Goal: Find contact information: Find contact information

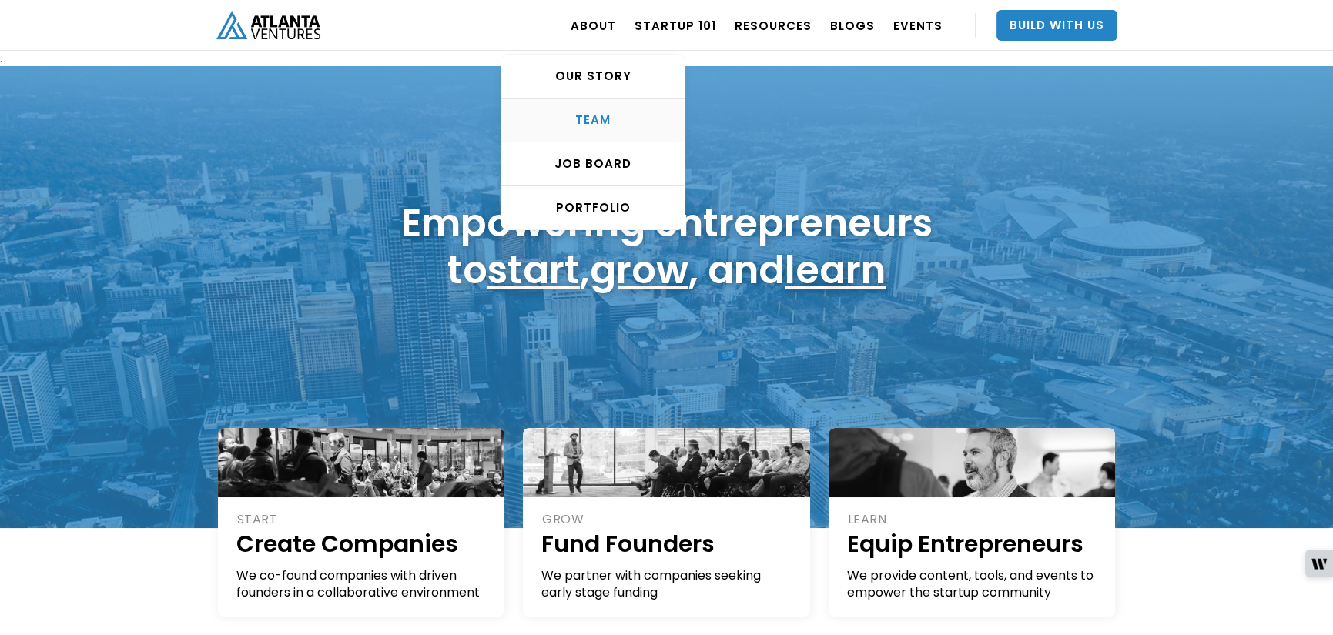
click at [603, 112] on div "TEAM" at bounding box center [592, 119] width 183 height 15
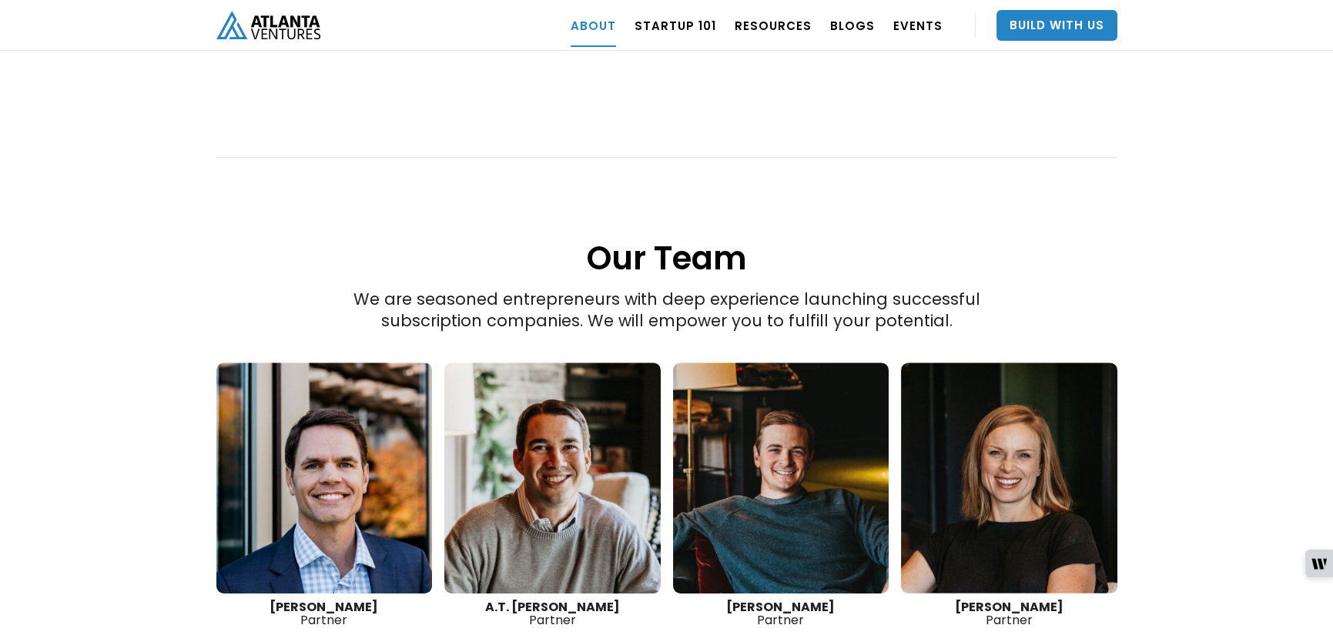
scroll to position [2174, 0]
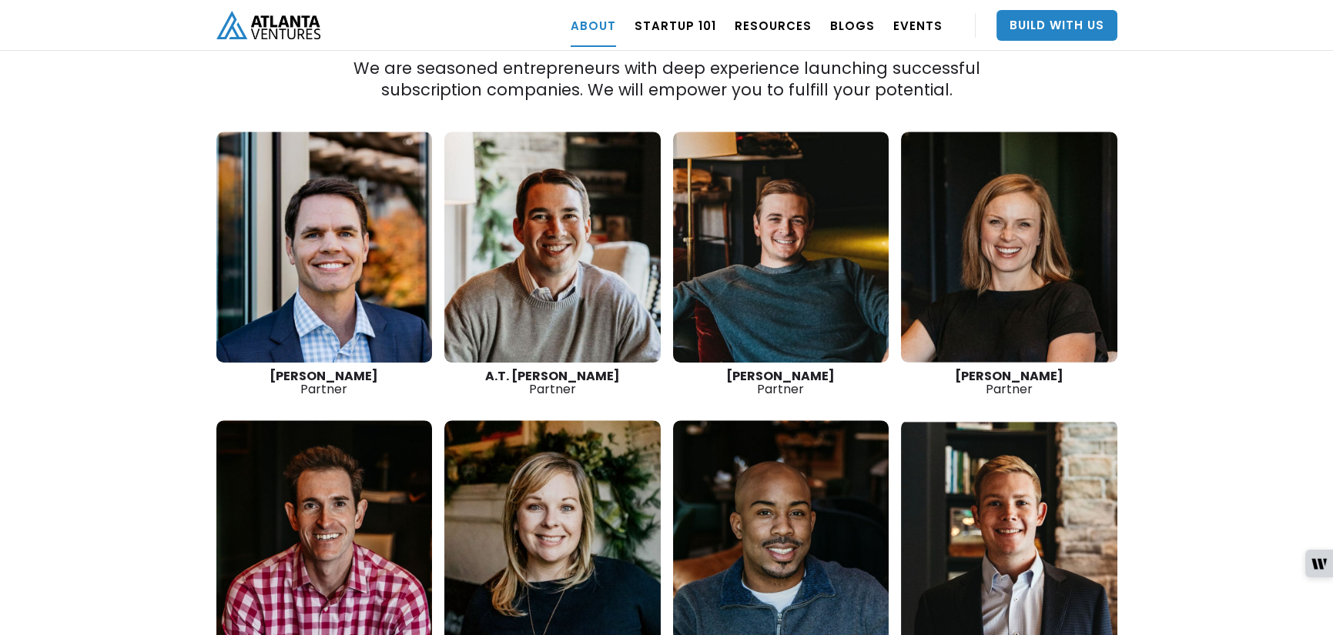
click at [319, 266] on link at bounding box center [324, 247] width 216 height 231
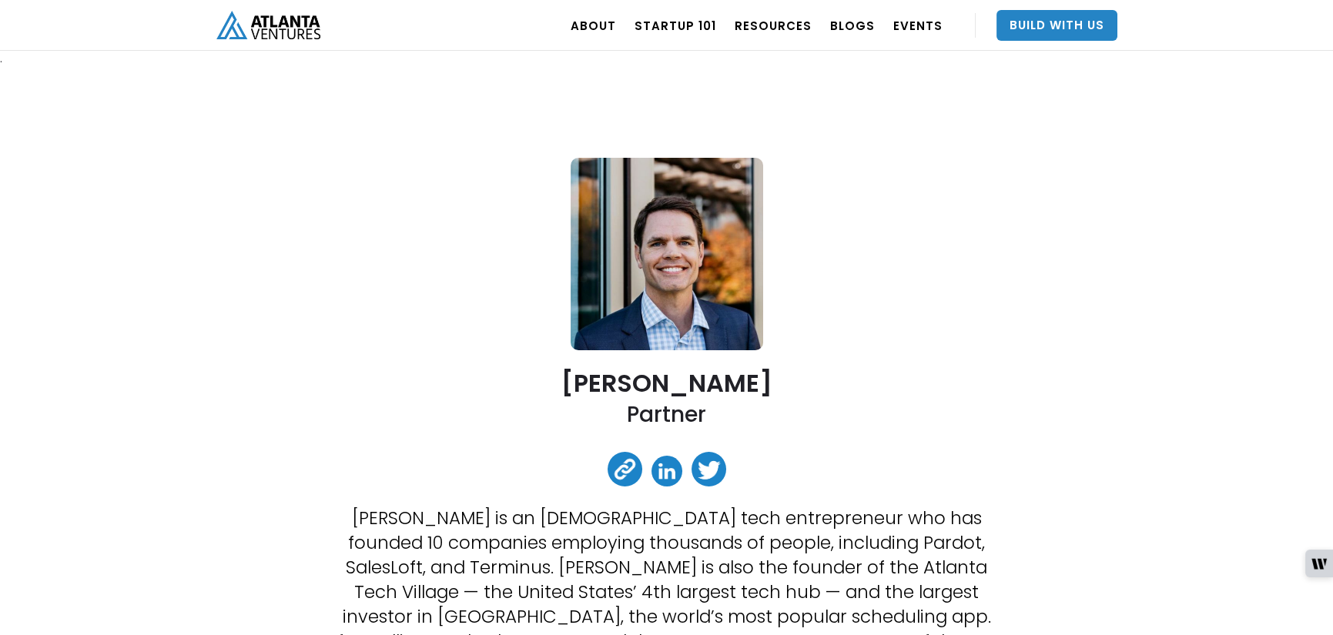
click at [623, 471] on link at bounding box center [625, 469] width 35 height 35
click at [666, 465] on link at bounding box center [667, 471] width 31 height 31
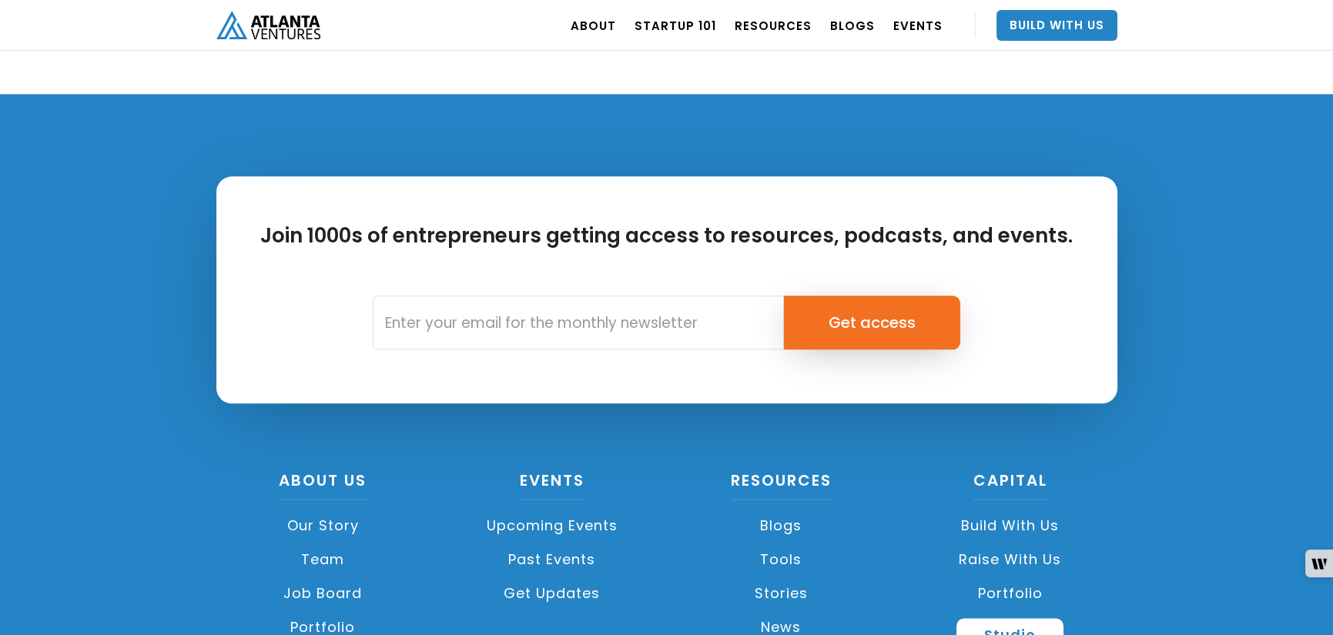
scroll to position [5119, 0]
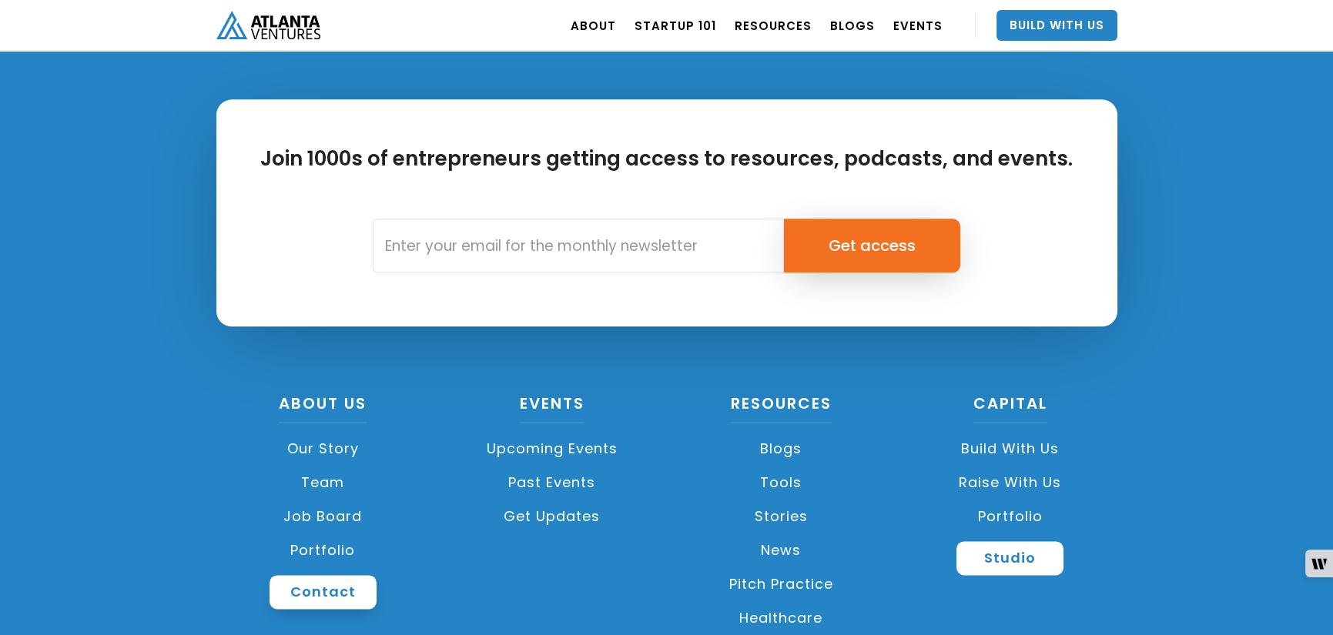
click at [341, 575] on link "Contact" at bounding box center [323, 592] width 107 height 34
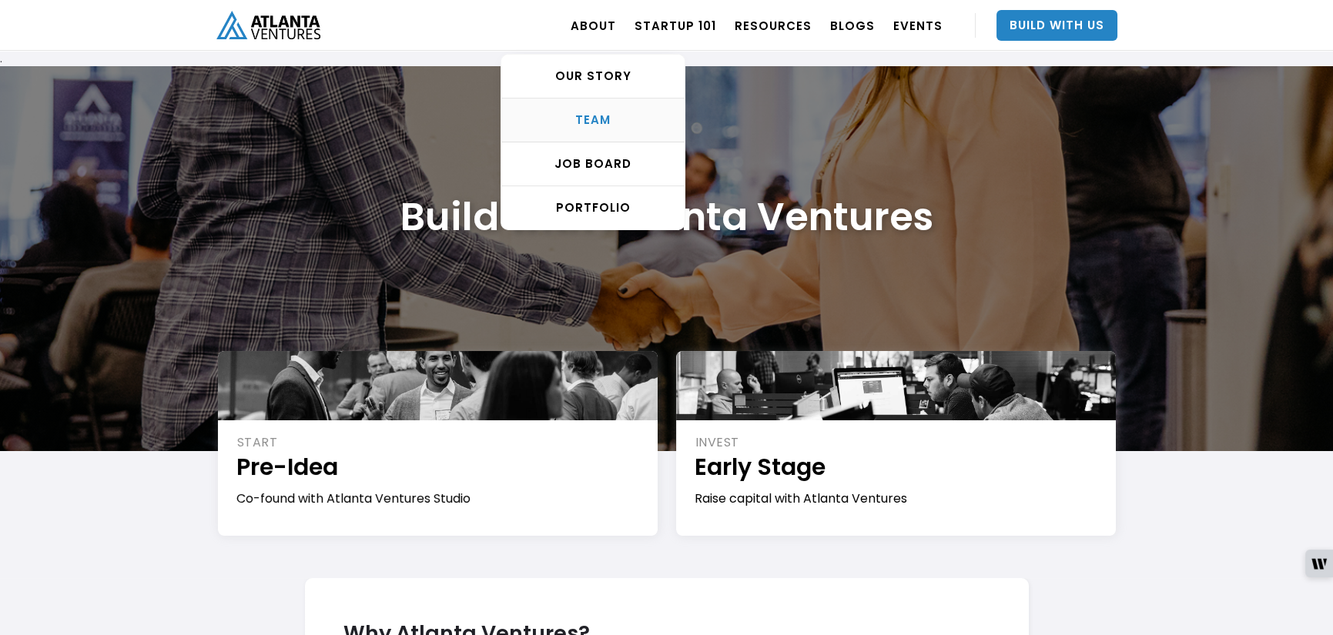
click at [593, 117] on div "TEAM" at bounding box center [592, 119] width 183 height 15
